Goal: Obtain resource: Obtain resource

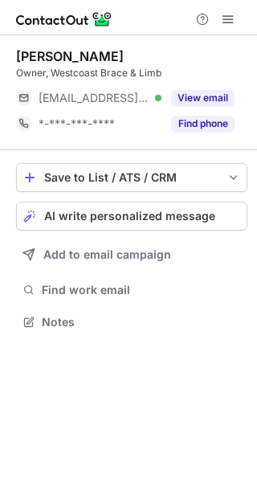
scroll to position [311, 257]
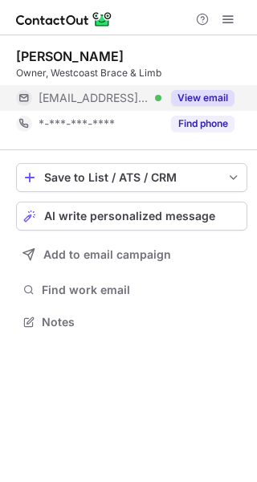
click at [202, 91] on button "View email" at bounding box center [202, 98] width 63 height 16
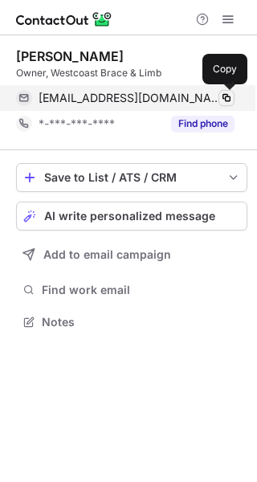
click at [228, 96] on span at bounding box center [226, 98] width 13 height 13
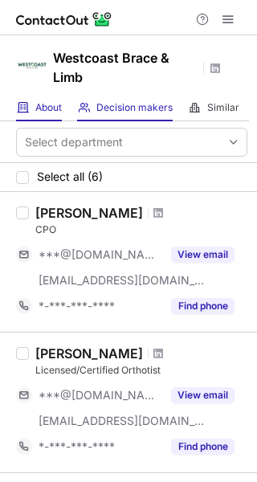
click at [38, 114] on div "About About Company" at bounding box center [39, 108] width 46 height 27
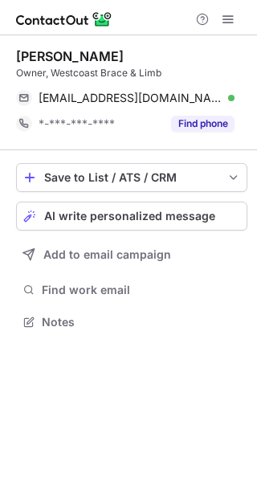
scroll to position [311, 257]
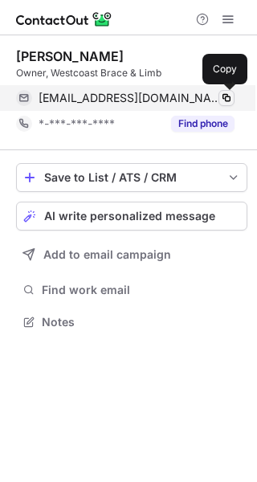
click at [224, 94] on span at bounding box center [226, 98] width 13 height 13
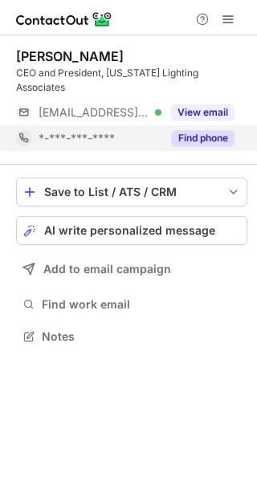
scroll to position [311, 257]
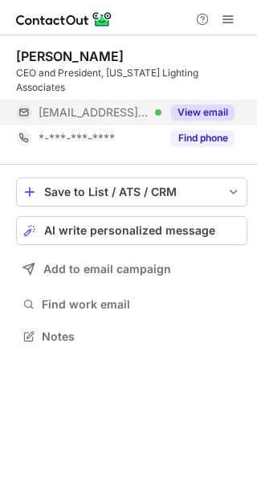
click at [194, 104] on button "View email" at bounding box center [202, 112] width 63 height 16
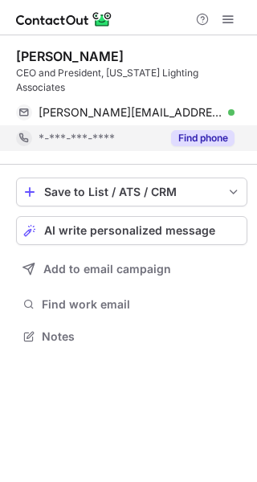
scroll to position [311, 257]
